Goal: Transaction & Acquisition: Obtain resource

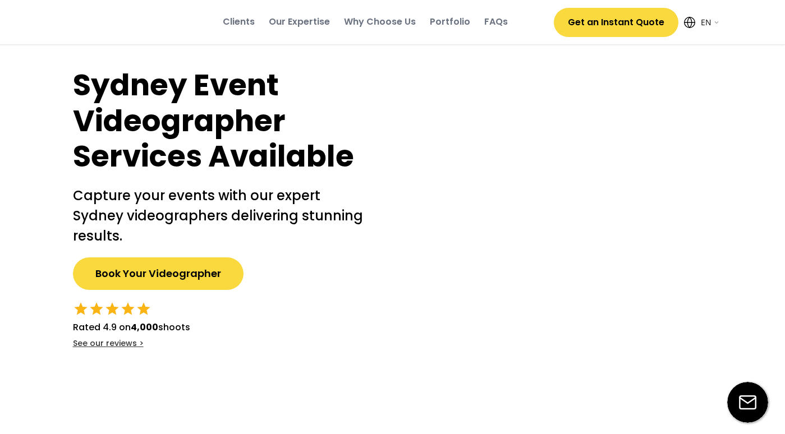
select select ""en""
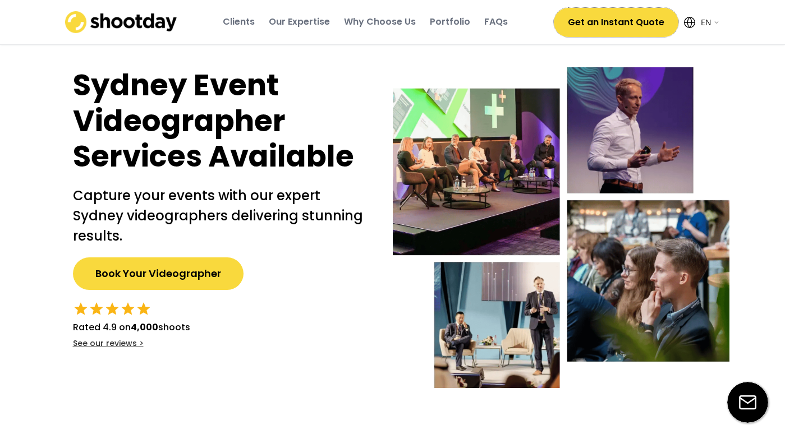
click at [603, 17] on button "Get an Instant Quote" at bounding box center [616, 22] width 125 height 29
